Goal: Transaction & Acquisition: Purchase product/service

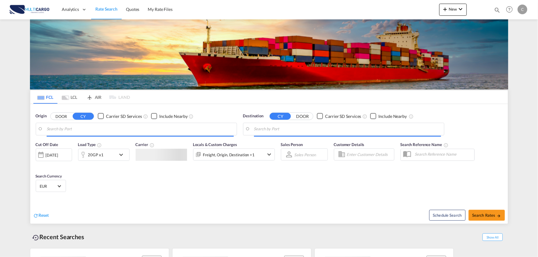
type input "Port of [GEOGRAPHIC_DATA], [GEOGRAPHIC_DATA], [GEOGRAPHIC_DATA]"
type input "Leixoes, Leixoes, PTLEI"
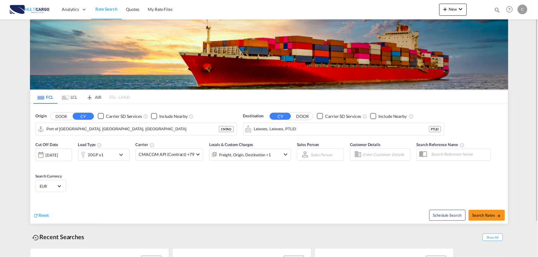
click at [453, 3] on div "New Rates Ratecard Ratesheet Quote Quotes Help Resources Product Release C My P…" at bounding box center [484, 9] width 90 height 19
click at [455, 13] on button "New" at bounding box center [453, 10] width 28 height 12
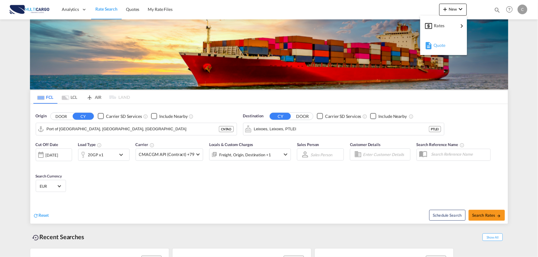
click at [440, 46] on span "Quote" at bounding box center [436, 45] width 7 height 12
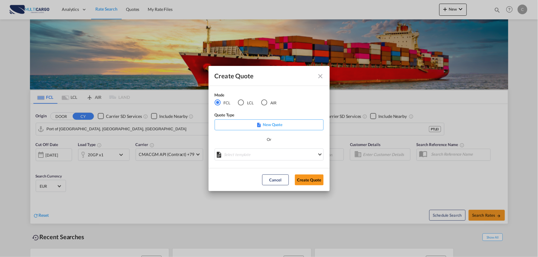
click at [243, 104] on div "LCL" at bounding box center [241, 103] width 6 height 6
click at [276, 153] on md-select "Select template TPS valid up to 31/12 [PERSON_NAME] | [DATE] [DATE] EXP_SP Gera…" at bounding box center [269, 155] width 109 height 12
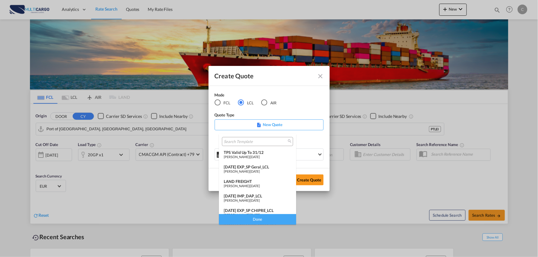
click at [258, 195] on div "[DATE] IMP_DAP_LCL" at bounding box center [258, 196] width 68 height 5
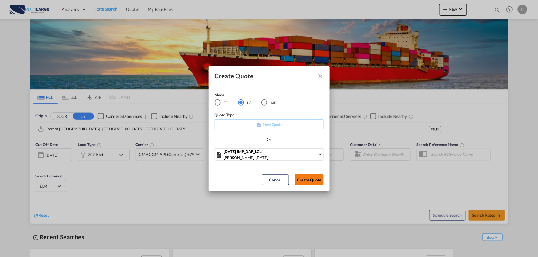
click at [304, 178] on button "Create Quote" at bounding box center [309, 180] width 29 height 11
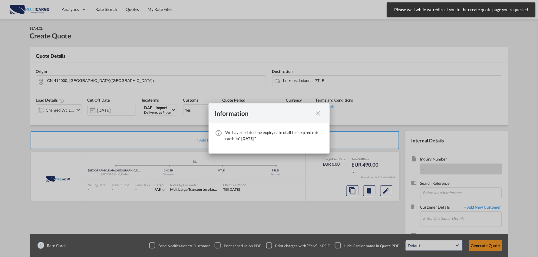
click at [318, 113] on md-icon "icon-close fg-AAA8AD cursor" at bounding box center [318, 113] width 7 height 7
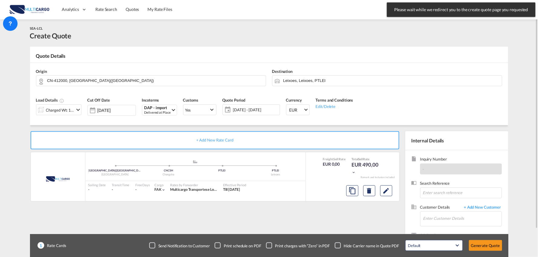
click at [339, 244] on div "Checkbox No Ink" at bounding box center [338, 246] width 6 height 6
click at [431, 226] on input "Enter Customer Details" at bounding box center [462, 219] width 78 height 14
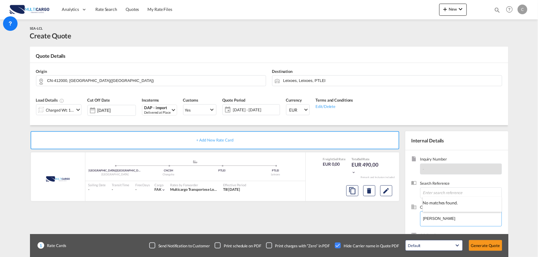
type input "[PERSON_NAME]"
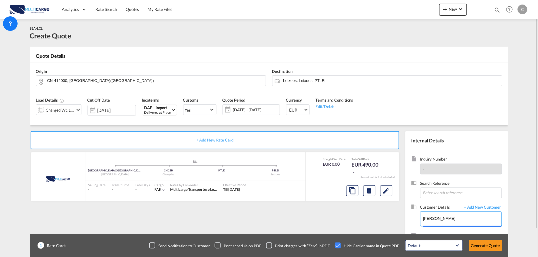
drag, startPoint x: 440, startPoint y: 219, endPoint x: 404, endPoint y: 219, distance: 36.0
click at [404, 219] on internal-details "Internal Details Inquiry Number - Search Reference Customer Details + Add New C…" at bounding box center [455, 196] width 106 height 130
click at [437, 218] on input "tsb" at bounding box center [462, 219] width 78 height 14
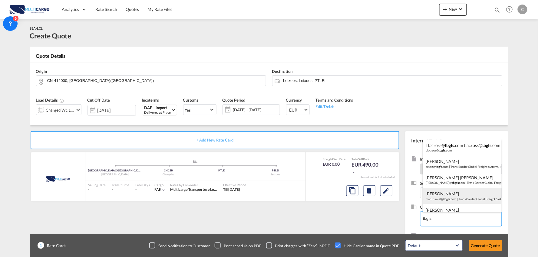
click at [452, 196] on div "[PERSON_NAME] manthanial@ tbgfs .com | Trans-Border Global Freight Systems, Inc." at bounding box center [462, 196] width 79 height 16
type input "Trans-Border Global Freight Systems, Inc., [PERSON_NAME], [EMAIL_ADDRESS][DOMAI…"
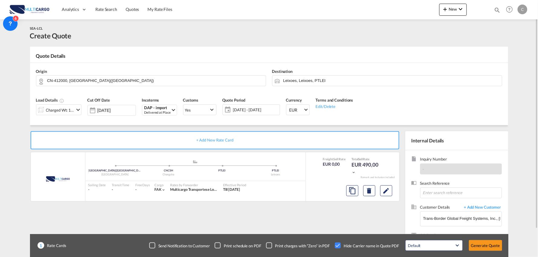
click at [317, 212] on div "+ Add New Rate Card MultiCargo added by you [GEOGRAPHIC_DATA]([GEOGRAPHIC_DATA]…" at bounding box center [216, 194] width 372 height 127
click at [323, 79] on input "Leixoes, Leixoes, PTLEI" at bounding box center [391, 80] width 216 height 11
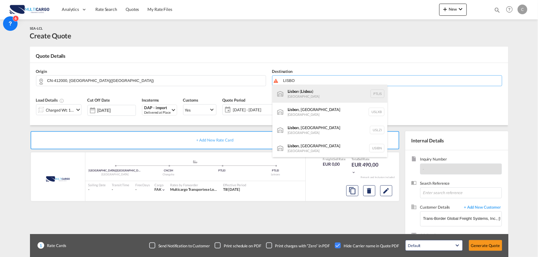
click at [304, 91] on div "Lisbo n ( Lisbo a) [GEOGRAPHIC_DATA] PTLIS" at bounding box center [329, 94] width 115 height 18
type input "[GEOGRAPHIC_DATA] ([GEOGRAPHIC_DATA]), PTLIS"
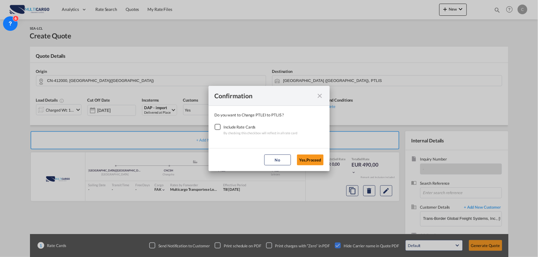
drag, startPoint x: 216, startPoint y: 127, endPoint x: 230, endPoint y: 131, distance: 14.7
click at [217, 127] on div "Checkbox No Ink" at bounding box center [218, 127] width 6 height 6
drag, startPoint x: 317, startPoint y: 161, endPoint x: 318, endPoint y: 156, distance: 5.5
click at [318, 161] on button "Yes,Proceed" at bounding box center [310, 160] width 27 height 11
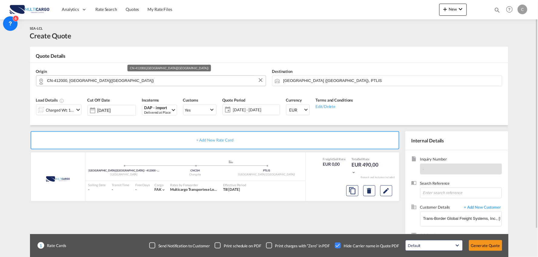
click at [98, 80] on input "CN-412000, [GEOGRAPHIC_DATA]([GEOGRAPHIC_DATA])" at bounding box center [155, 80] width 216 height 11
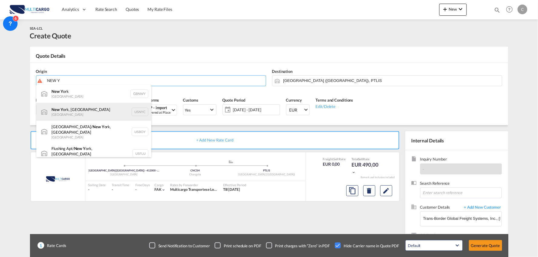
click at [86, 110] on div "New Y ork, [GEOGRAPHIC_DATA] [GEOGRAPHIC_DATA] USNYC" at bounding box center [93, 112] width 115 height 18
type input "[US_STATE], [GEOGRAPHIC_DATA], USNYC"
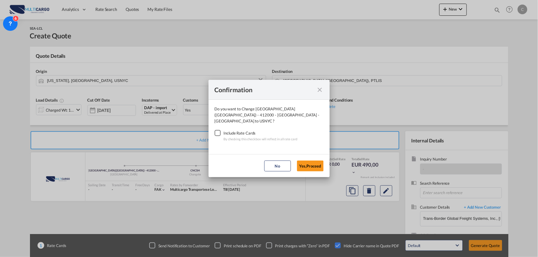
drag, startPoint x: 217, startPoint y: 130, endPoint x: 304, endPoint y: 153, distance: 90.1
click at [218, 130] on div "Checkbox No Ink" at bounding box center [218, 133] width 6 height 6
click at [322, 162] on button "Yes,Proceed" at bounding box center [310, 166] width 27 height 11
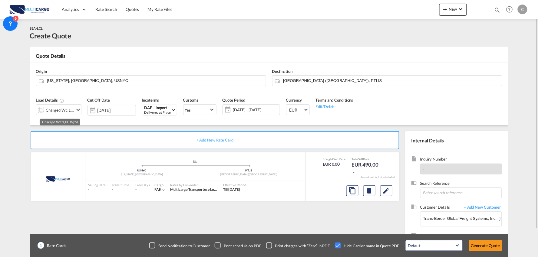
click at [73, 109] on div "Charged Wt: 1,00 W/M" at bounding box center [60, 110] width 28 height 8
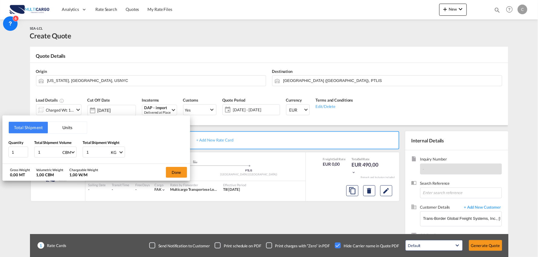
drag, startPoint x: 44, startPoint y: 150, endPoint x: 6, endPoint y: 152, distance: 37.6
click at [7, 152] on div "Total Shipment Units Quantity 1 Total Shipment Volume 1 CBM CBM CFT Total Shipm…" at bounding box center [96, 140] width 188 height 48
type input "0.65"
drag, startPoint x: 16, startPoint y: 154, endPoint x: 6, endPoint y: 153, distance: 9.7
click at [6, 153] on div "Total Shipment Units Quantity 1 Total Shipment Volume 0.65 CBM CBM CFT Total Sh…" at bounding box center [96, 140] width 188 height 48
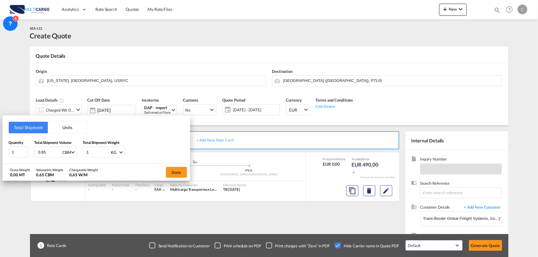
drag, startPoint x: 61, startPoint y: 150, endPoint x: 56, endPoint y: 150, distance: 5.8
click at [58, 150] on div "Quantity 1 Total Shipment Volume 0.65 CBM CBM CFT Total Shipment Weight 1 KG KG…" at bounding box center [96, 149] width 176 height 18
type input "545"
click at [176, 172] on button "Done" at bounding box center [176, 172] width 21 height 11
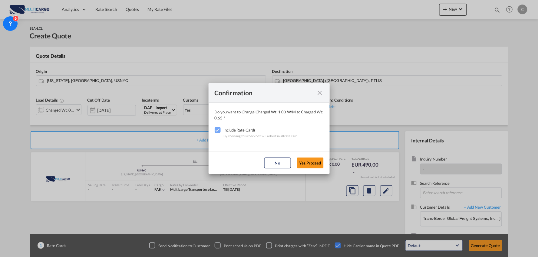
click at [314, 161] on button "Yes,Proceed" at bounding box center [310, 163] width 27 height 11
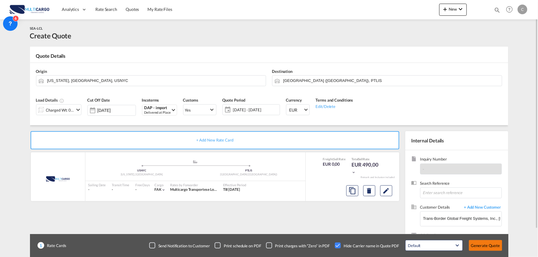
click at [492, 246] on button "Generate Quote" at bounding box center [485, 245] width 33 height 11
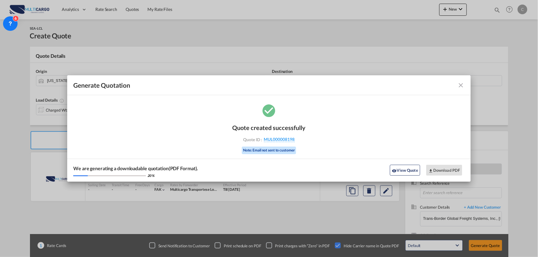
click at [402, 170] on button "View Quote" at bounding box center [405, 170] width 30 height 11
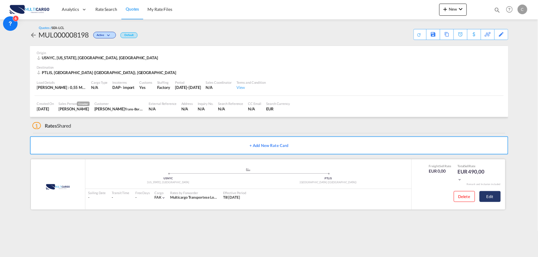
click at [492, 194] on button "Edit" at bounding box center [489, 196] width 21 height 11
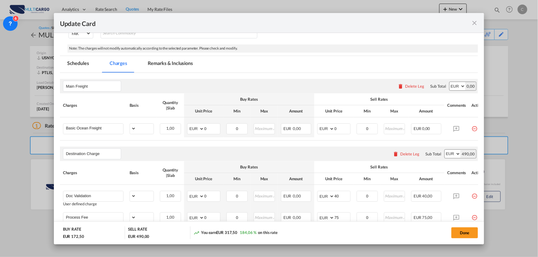
select select "per_shipment"
select select "per_bl"
select select "per_shipment"
select select "per_doc"
select select "per_shipment"
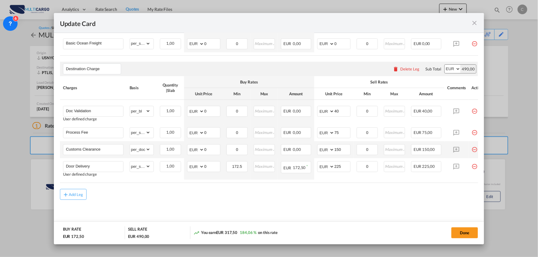
scroll to position [180, 0]
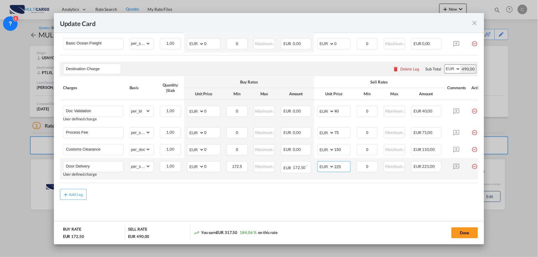
drag, startPoint x: 289, startPoint y: 171, endPoint x: 276, endPoint y: 173, distance: 12.8
click at [280, 172] on tr "Door Delivery User defined charge Please Enter Already Exists gross_weight volu…" at bounding box center [274, 168] width 429 height 21
type input "185"
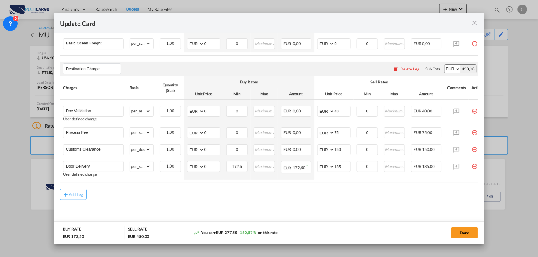
drag, startPoint x: 192, startPoint y: 199, endPoint x: 22, endPoint y: 152, distance: 176.3
click at [192, 199] on div "Add Leg" at bounding box center [269, 194] width 418 height 11
drag, startPoint x: 114, startPoint y: 148, endPoint x: 39, endPoint y: 140, distance: 75.6
click at [39, 140] on div "Update Card Port of [GEOGRAPHIC_DATA] USNYC T/S Liner/Carrier MultiCargo 2HM LO…" at bounding box center [269, 128] width 538 height 257
type input "C"
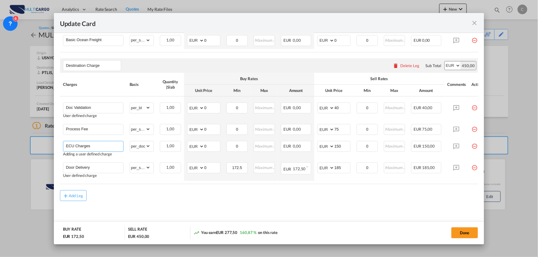
type input "ECU Charges"
click at [179, 206] on md-content "Main Freight Please enter leg name Leg Name Already Exists Delete Leg Sub Total…" at bounding box center [269, 108] width 418 height 246
click at [143, 149] on select "gross_weight volumetric_weight per_shipment per_bl per_km per_hawb per_kg flat …" at bounding box center [140, 146] width 21 height 10
select select "per_shipment"
click at [130, 143] on select "gross_weight volumetric_weight per_shipment per_bl per_km per_hawb per_kg flat …" at bounding box center [140, 146] width 21 height 10
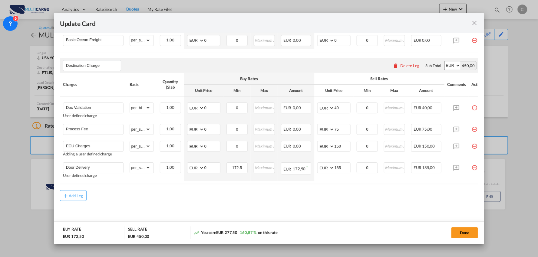
click at [316, 213] on md-content "Main Freight Please enter leg name Leg Name Already Exists Delete Leg Sub Total…" at bounding box center [269, 108] width 418 height 246
click at [467, 237] on button "Done" at bounding box center [464, 233] width 27 height 11
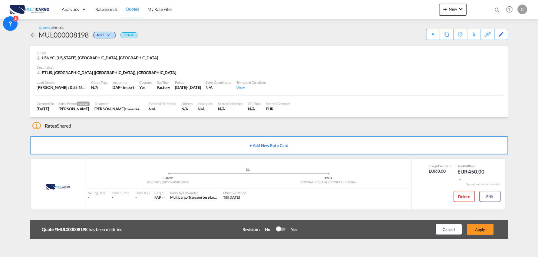
click at [488, 228] on button "Apply" at bounding box center [480, 229] width 27 height 11
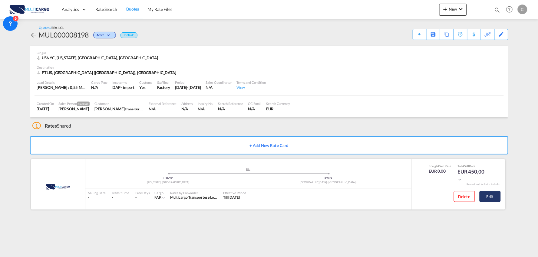
click at [495, 194] on button "Edit" at bounding box center [489, 196] width 21 height 11
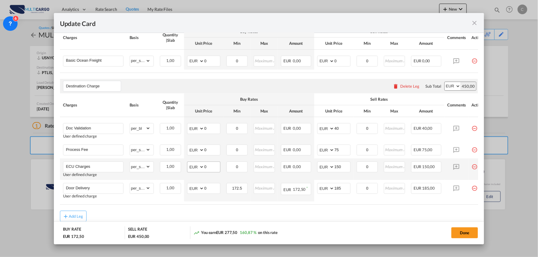
scroll to position [168, 0]
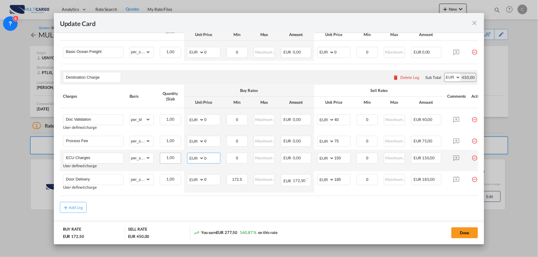
drag, startPoint x: 209, startPoint y: 160, endPoint x: 180, endPoint y: 164, distance: 29.5
click at [180, 164] on tr "ECU Charges User defined charge Please Enter Already Exists gross_weight volume…" at bounding box center [274, 160] width 429 height 21
type input "480"
click at [313, 206] on div "Add Leg" at bounding box center [269, 207] width 418 height 11
drag, startPoint x: 343, startPoint y: 160, endPoint x: 311, endPoint y: 159, distance: 31.8
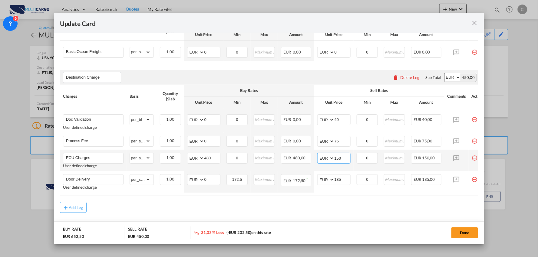
click at [311, 159] on tr "ECU Charges User defined charge Please Enter Already Exists gross_weight volume…" at bounding box center [274, 160] width 429 height 21
click at [296, 209] on div "Add Leg" at bounding box center [269, 207] width 418 height 11
click at [344, 159] on input "580" at bounding box center [342, 157] width 16 height 9
click at [341, 159] on input "580" at bounding box center [342, 157] width 16 height 9
type input "565"
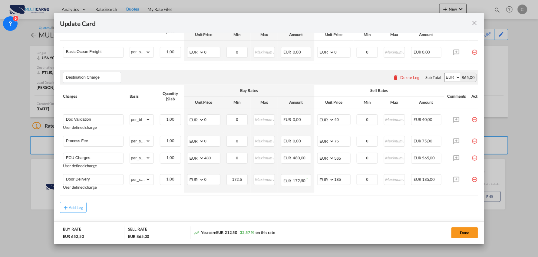
click at [335, 209] on div "Add Leg" at bounding box center [269, 207] width 418 height 11
click at [465, 236] on button "Done" at bounding box center [464, 233] width 27 height 11
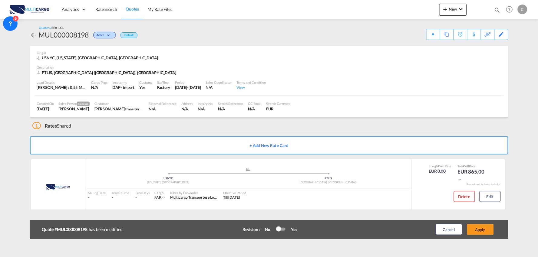
click at [483, 227] on button "Apply" at bounding box center [480, 229] width 27 height 11
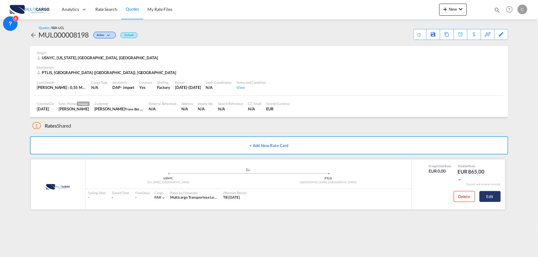
click at [495, 197] on button "Edit" at bounding box center [489, 196] width 21 height 11
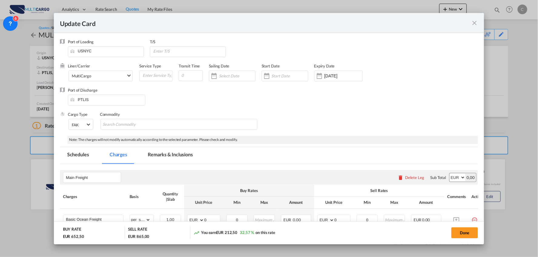
click at [174, 155] on md-tab-item "Remarks & Inclusions" at bounding box center [170, 155] width 60 height 17
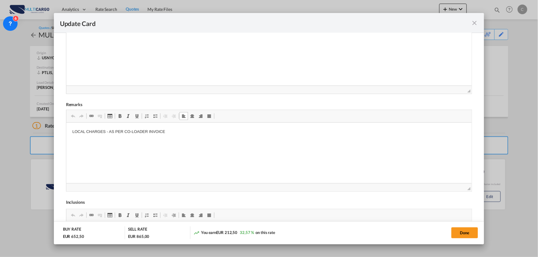
drag, startPoint x: 167, startPoint y: 134, endPoint x: 183, endPoint y: 133, distance: 16.4
click at [170, 134] on p "LOCAL CHARGES - AS PER CO-LOADER INVOICE" at bounding box center [269, 132] width 394 height 6
click at [461, 231] on button "Done" at bounding box center [464, 233] width 27 height 11
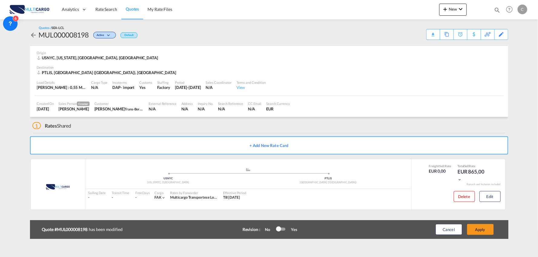
scroll to position [61, 0]
click at [496, 196] on button "Edit" at bounding box center [489, 196] width 21 height 11
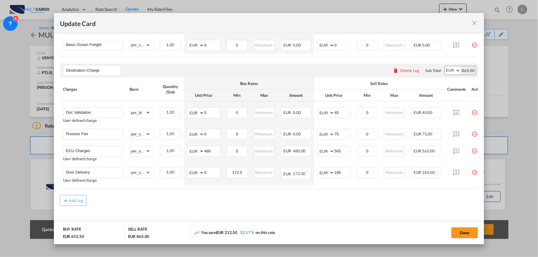
scroll to position [184, 0]
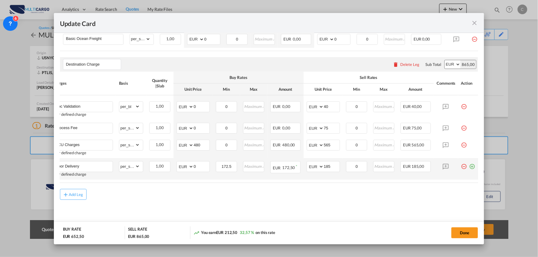
click at [469, 165] on md-icon "icon-plus-circle-outline green-400-fg" at bounding box center [472, 164] width 6 height 6
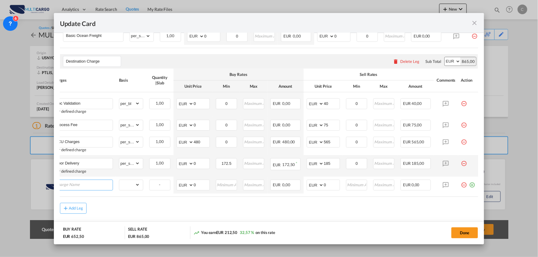
scroll to position [0, 6]
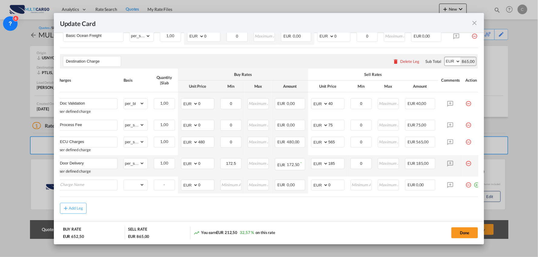
drag, startPoint x: 236, startPoint y: 200, endPoint x: 162, endPoint y: 199, distance: 74.2
click at [164, 197] on div "Charges Basis Quantity | Slab Buy Rates Sell Rates Comments Action Unit Price M…" at bounding box center [269, 133] width 418 height 128
click at [123, 203] on air-lcl-rate-modification "Main Freight Please enter leg name Leg Name Already Exists Delete Leg Sub Total…" at bounding box center [269, 97] width 418 height 234
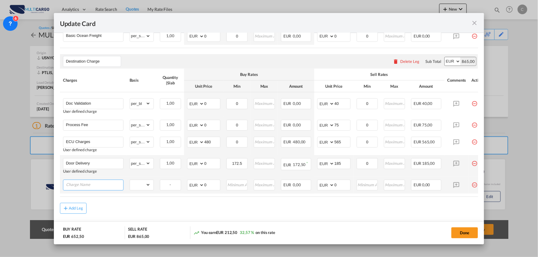
click at [86, 189] on input "Charge Name" at bounding box center [94, 184] width 57 height 9
type input "c"
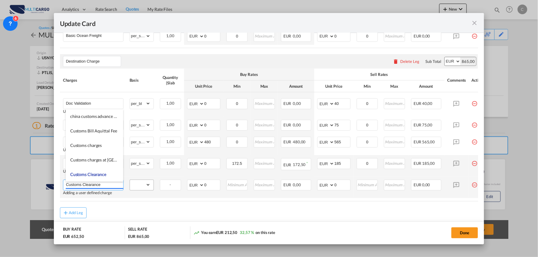
type input "Customs Clearance"
click at [137, 188] on select "gross_weight volumetric_weight per_shipment per_bl per_km per_hawb per_kg flat …" at bounding box center [140, 185] width 21 height 10
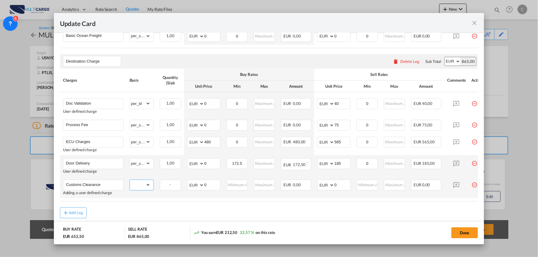
select select "per_document"
click at [130, 182] on select "gross_weight volumetric_weight per_shipment per_bl per_km per_hawb per_kg flat …" at bounding box center [140, 185] width 21 height 10
click at [186, 219] on div "Add Leg" at bounding box center [269, 213] width 418 height 11
drag, startPoint x: 338, startPoint y: 185, endPoint x: 312, endPoint y: 188, distance: 26.5
click at [315, 188] on td "AED AFN ALL AMD ANG AOA ARS AUD AWG AZN BAM BBD BDT BGN BHD BIF BMD BND [PERSON…" at bounding box center [333, 187] width 39 height 21
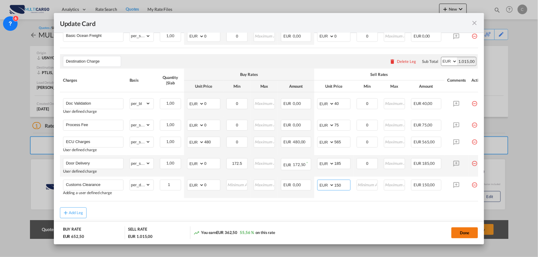
type input "150"
click at [467, 232] on button "Done" at bounding box center [464, 233] width 27 height 11
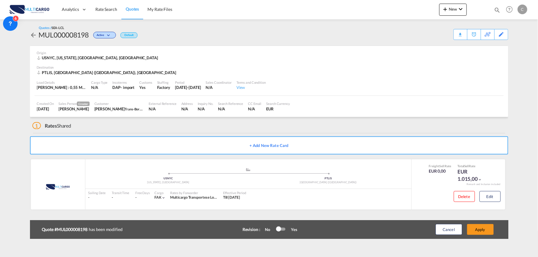
click at [477, 228] on div "Update Card Port of [GEOGRAPHIC_DATA] USNYC T/S Liner/Carrier MultiCargo 2HM LO…" at bounding box center [269, 128] width 538 height 257
click at [481, 228] on button "Apply" at bounding box center [480, 229] width 27 height 11
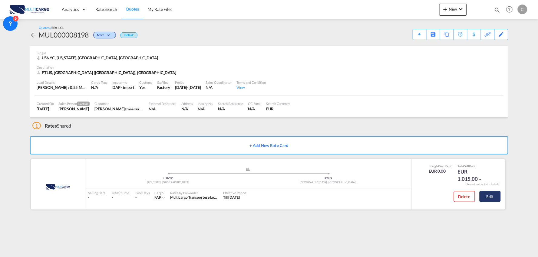
click at [491, 199] on button "Edit" at bounding box center [489, 196] width 21 height 11
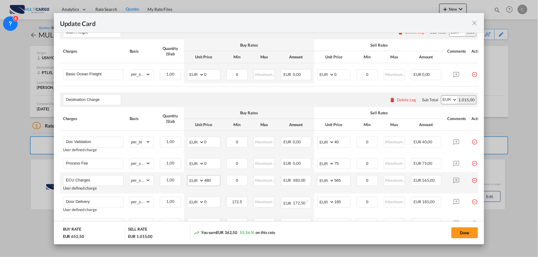
scroll to position [202, 0]
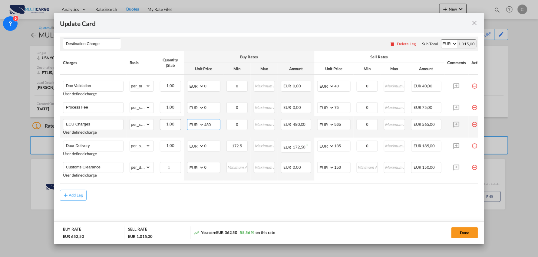
drag, startPoint x: 196, startPoint y: 126, endPoint x: 173, endPoint y: 131, distance: 23.3
click at [181, 127] on tr "ECU Charges User defined charge Please Enter Already Exists gross_weight volume…" at bounding box center [274, 126] width 429 height 21
type input "555"
drag, startPoint x: 345, startPoint y: 127, endPoint x: 318, endPoint y: 125, distance: 26.7
click at [323, 125] on md-input-container "AED AFN ALL AMD ANG AOA ARS AUD AWG AZN BAM BBD BDT BGN BHD BIF BMD BND [PERSON…" at bounding box center [333, 124] width 33 height 11
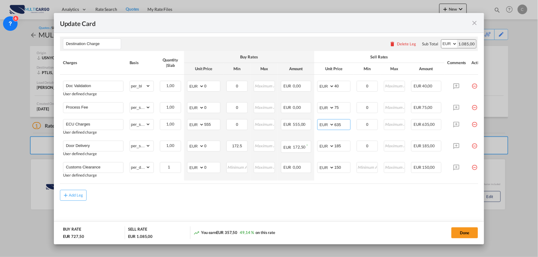
type input "635"
drag, startPoint x: 273, startPoint y: 198, endPoint x: 310, endPoint y: 203, distance: 37.9
click at [273, 198] on div "Add Leg" at bounding box center [269, 195] width 418 height 11
click at [463, 232] on button "Done" at bounding box center [464, 233] width 27 height 11
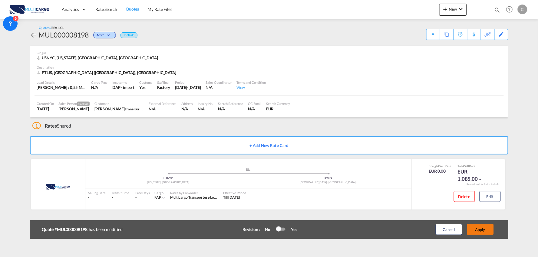
click at [481, 229] on button "Apply" at bounding box center [480, 229] width 27 height 11
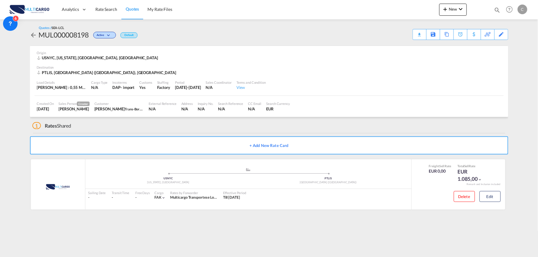
click at [158, 124] on div "1 Rates Shared" at bounding box center [270, 124] width 476 height 15
click at [484, 196] on button "Edit" at bounding box center [489, 196] width 21 height 11
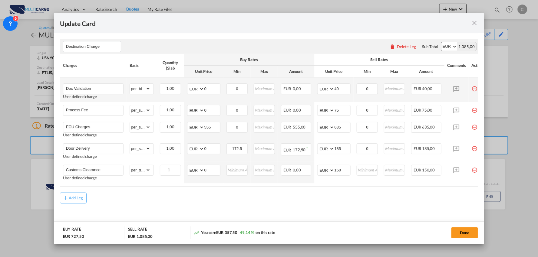
scroll to position [206, 0]
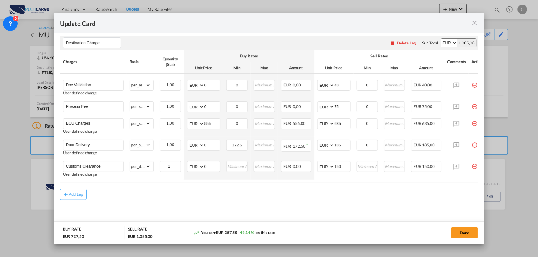
click at [222, 200] on div "Add Leg" at bounding box center [269, 194] width 418 height 11
click at [473, 21] on md-icon "icon-close fg-AAA8AD m-0 pointer" at bounding box center [474, 22] width 7 height 7
